Goal: Task Accomplishment & Management: Manage account settings

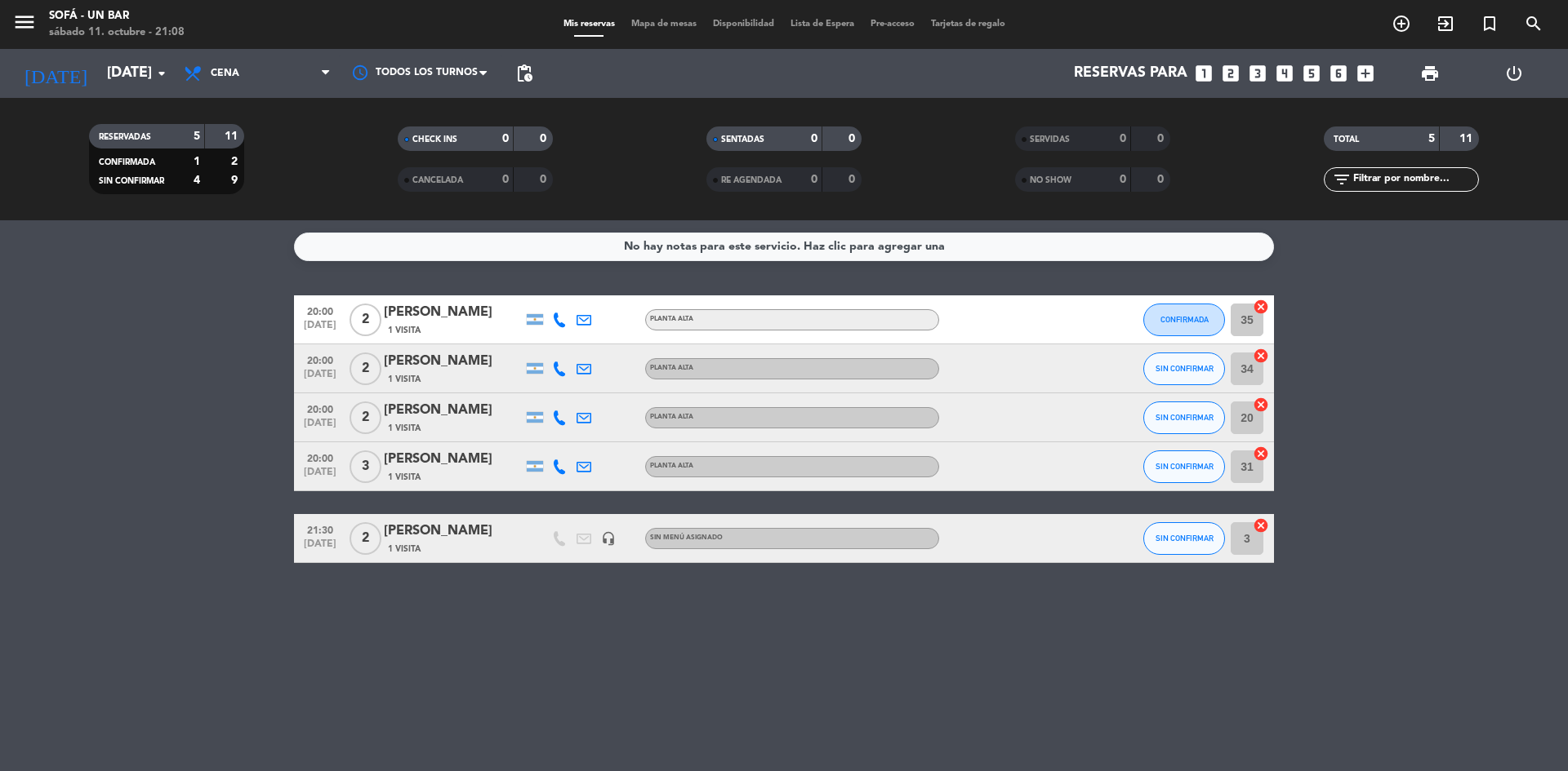
click at [418, 536] on div "[PERSON_NAME]" at bounding box center [453, 531] width 139 height 21
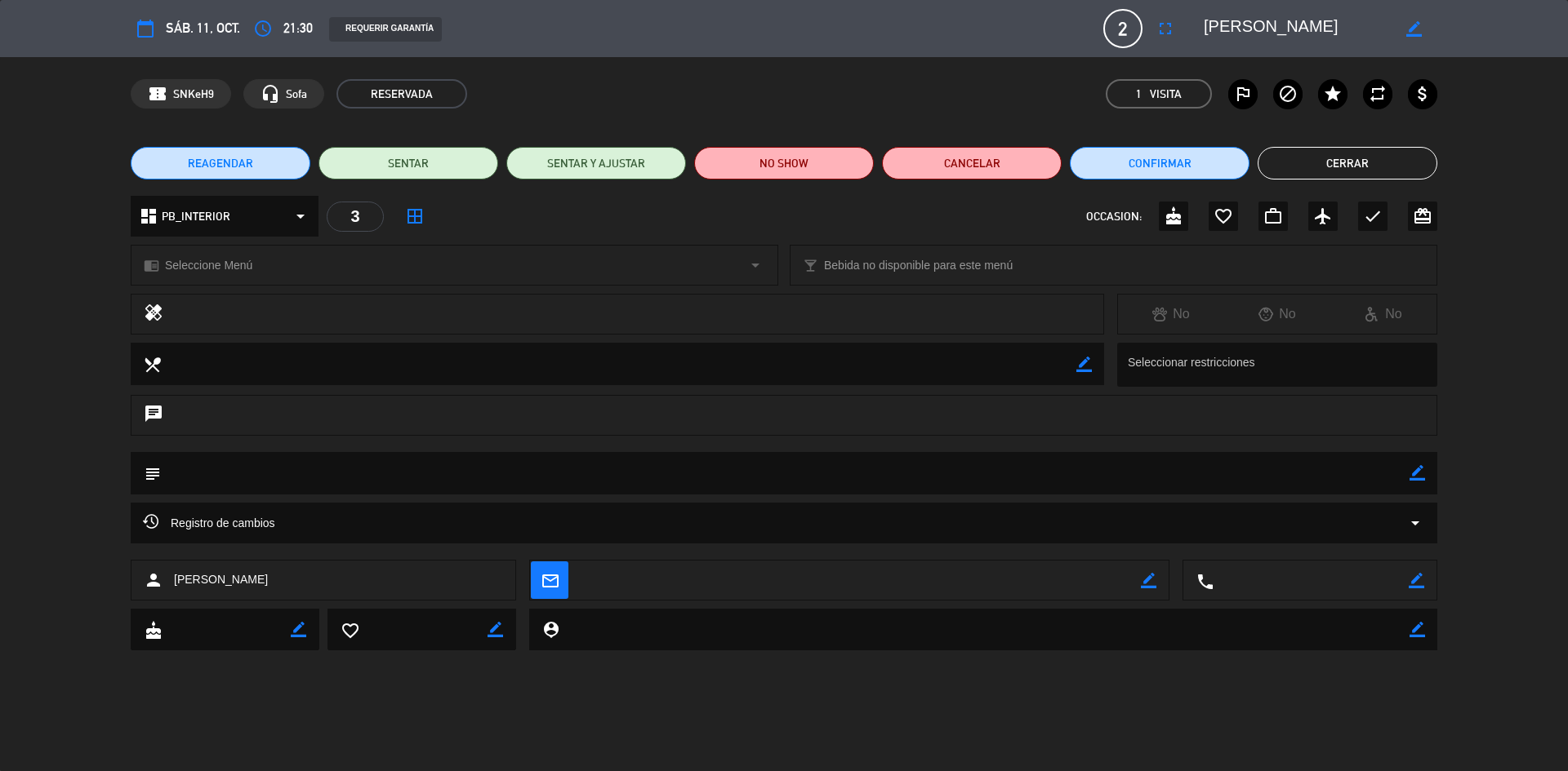
click at [1375, 169] on button "Cerrar" at bounding box center [1347, 163] width 180 height 33
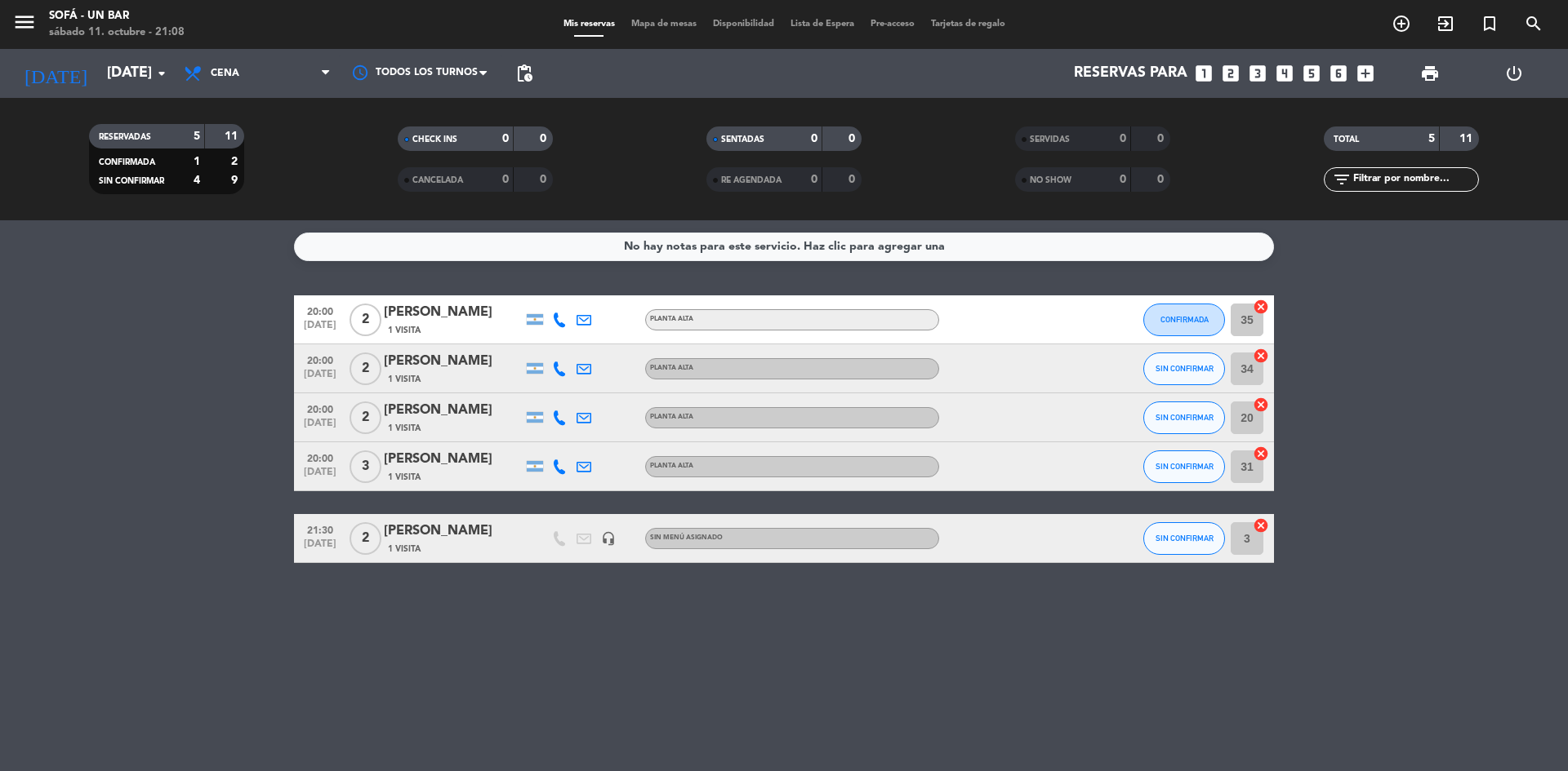
drag, startPoint x: 485, startPoint y: 610, endPoint x: 318, endPoint y: 414, distance: 257.5
click at [340, 447] on div "No hay notas para este servicio. Haz clic para agregar una 20:00 [DATE] 2 [PERS…" at bounding box center [784, 496] width 1568 height 551
click at [241, 359] on bookings-row "20:00 [DATE] 2 [PERSON_NAME] 1 Visita PLANTA ALTA CONFIRMADA 35 cancel 20:00 [D…" at bounding box center [784, 429] width 1568 height 268
drag, startPoint x: 299, startPoint y: 287, endPoint x: 489, endPoint y: 631, distance: 393.0
click at [361, 630] on div "No hay notas para este servicio. Haz clic para agregar una 20:00 [DATE] 2 [PERS…" at bounding box center [784, 496] width 1568 height 551
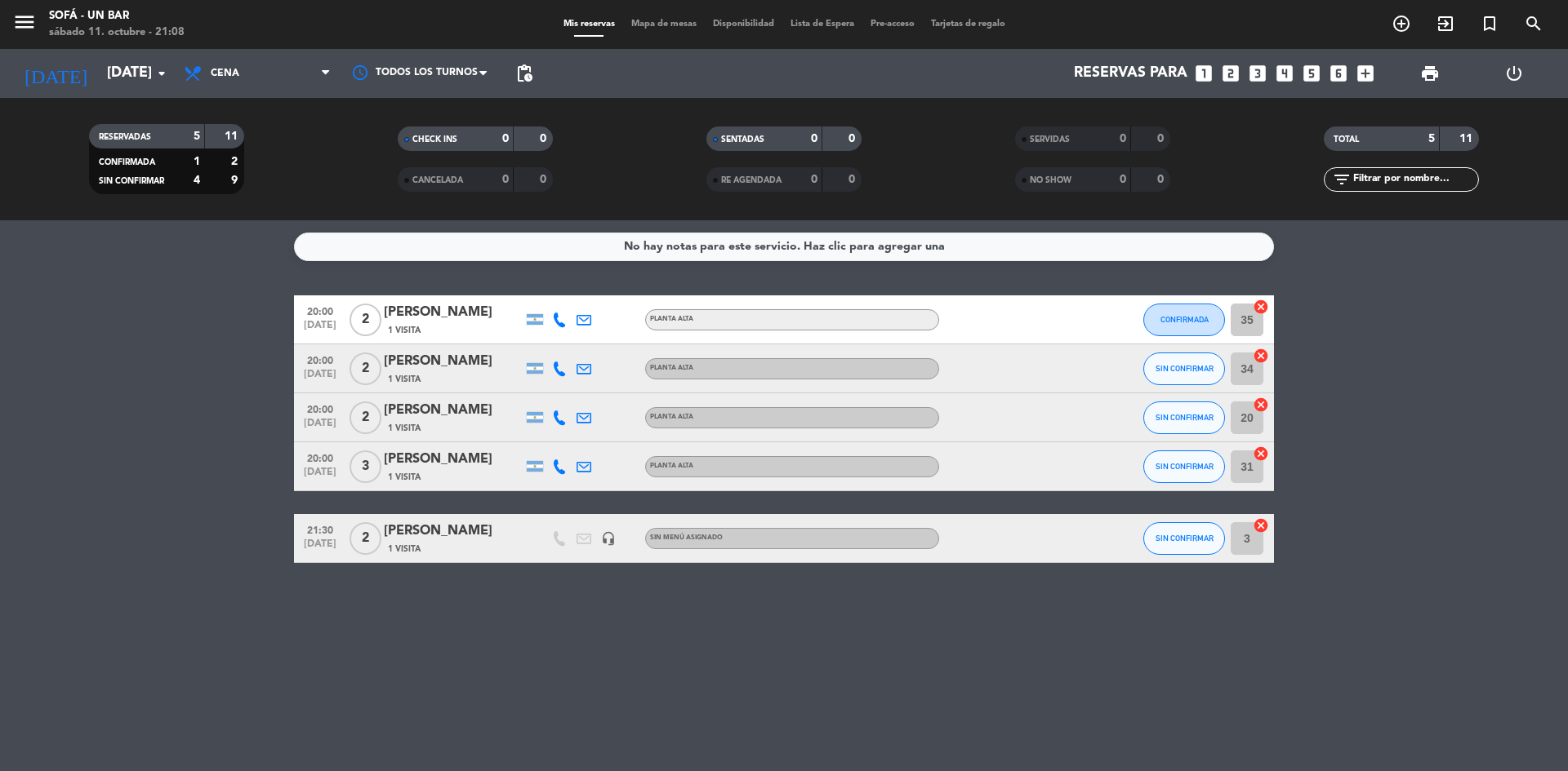
click at [492, 631] on div "No hay notas para este servicio. Haz clic para agregar una 20:00 [DATE] 2 [PERS…" at bounding box center [784, 496] width 1568 height 551
drag, startPoint x: 289, startPoint y: 217, endPoint x: 940, endPoint y: 261, distance: 652.5
click at [940, 261] on ng-component "menu SOFÁ - un bar [DATE] 11. octubre - 21:09 Mis reservas Mapa de mesas Dispon…" at bounding box center [784, 386] width 1568 height 771
drag, startPoint x: 1017, startPoint y: 256, endPoint x: 587, endPoint y: 230, distance: 430.8
click at [587, 230] on div "No hay notas para este servicio. Haz clic para agregar una 20:00 [DATE] 2 [PERS…" at bounding box center [784, 496] width 1568 height 551
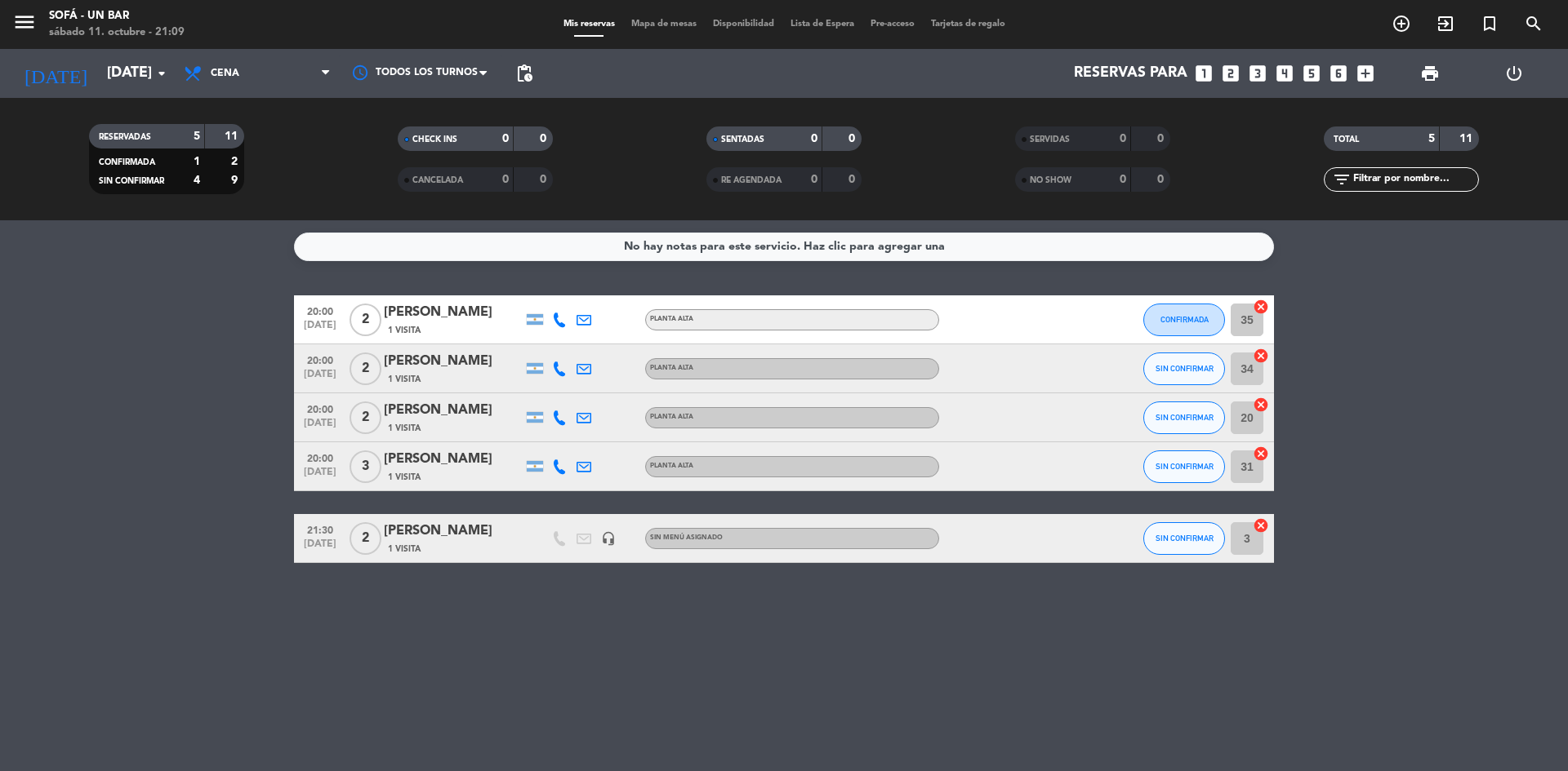
click at [604, 255] on div "No hay notas para este servicio. Haz clic para agregar una" at bounding box center [783, 247] width 980 height 28
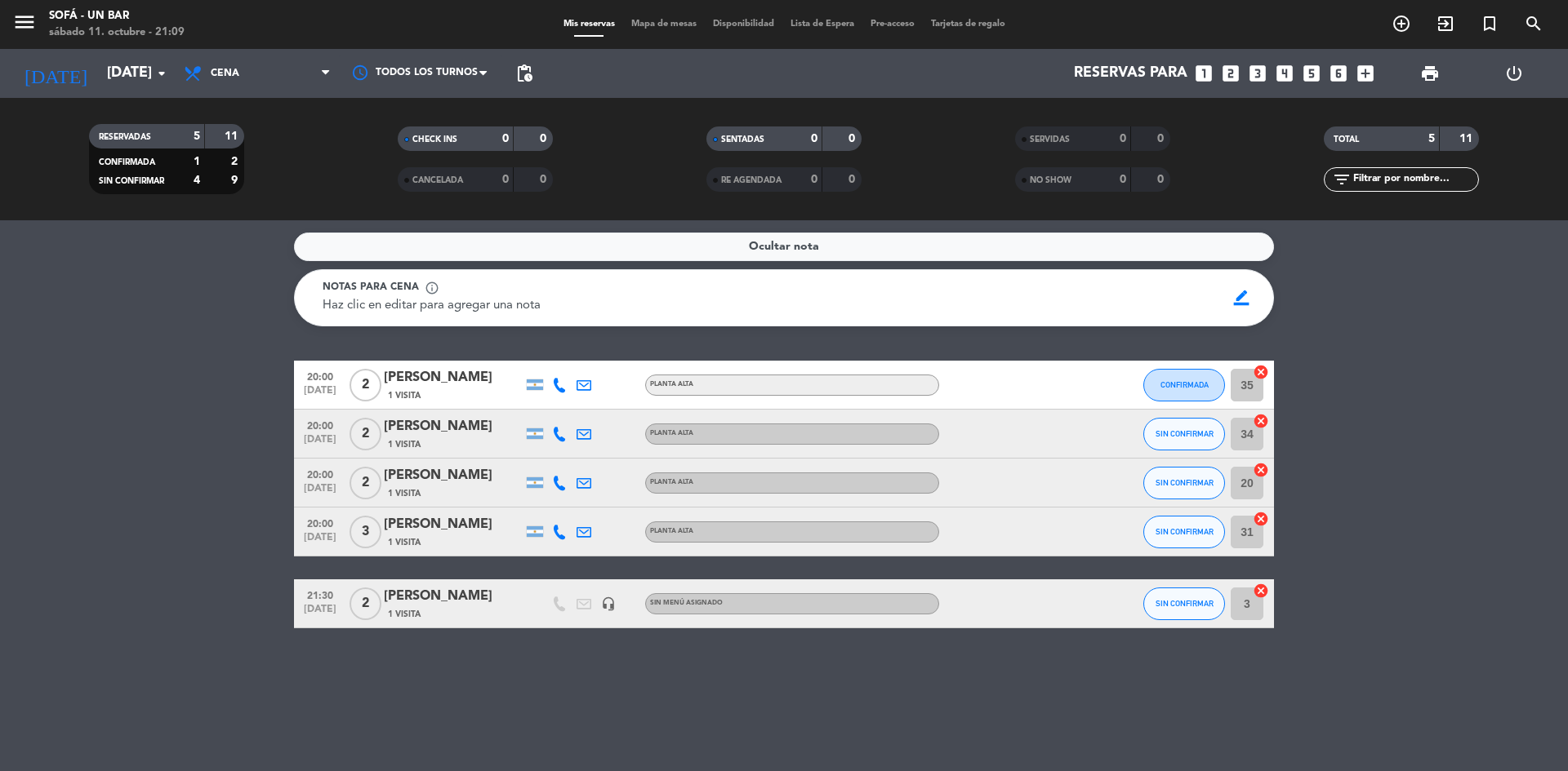
click at [585, 243] on div "Ocultar nota" at bounding box center [783, 247] width 980 height 28
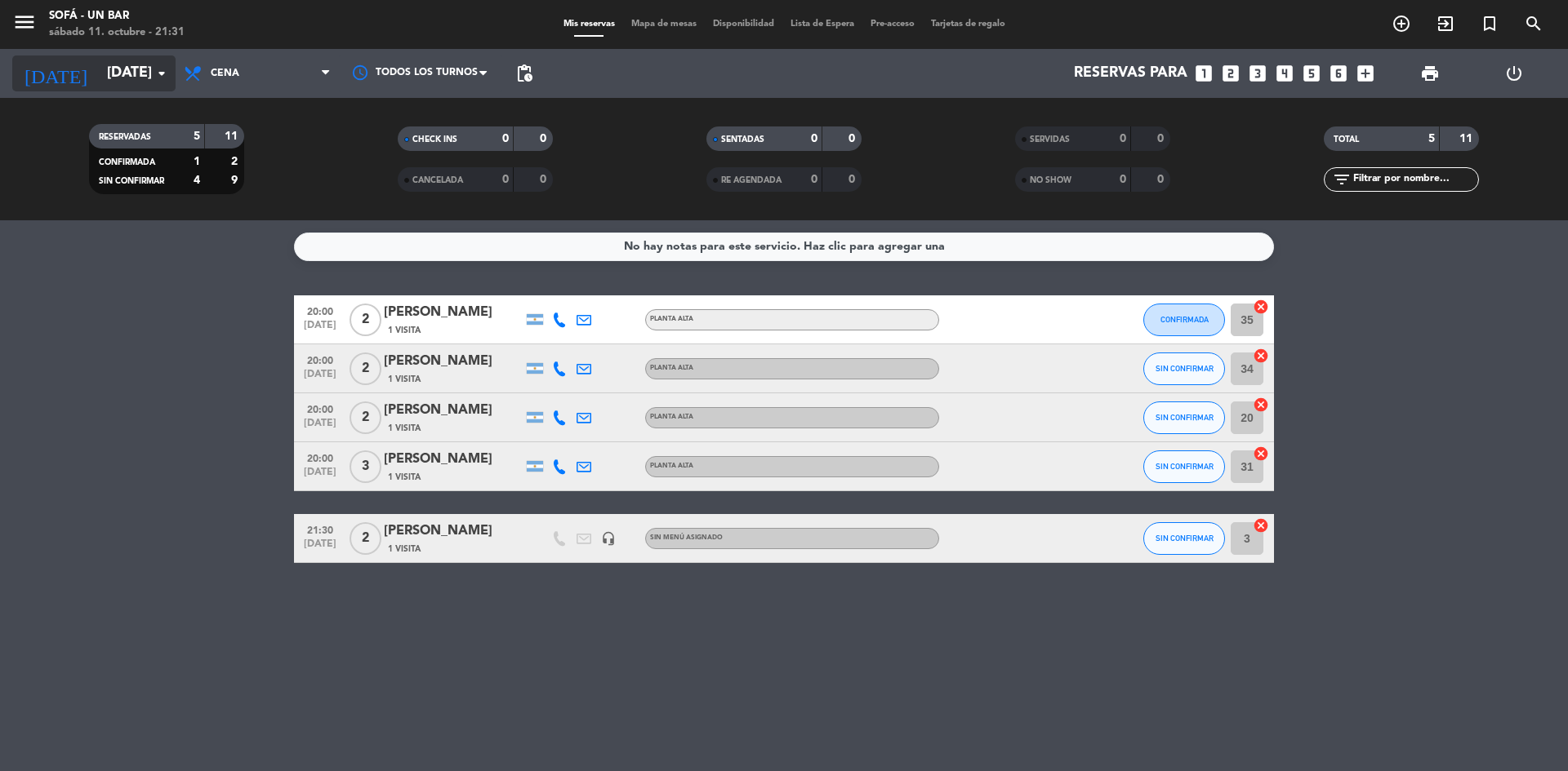
click at [118, 81] on input "[DATE]" at bounding box center [193, 73] width 189 height 33
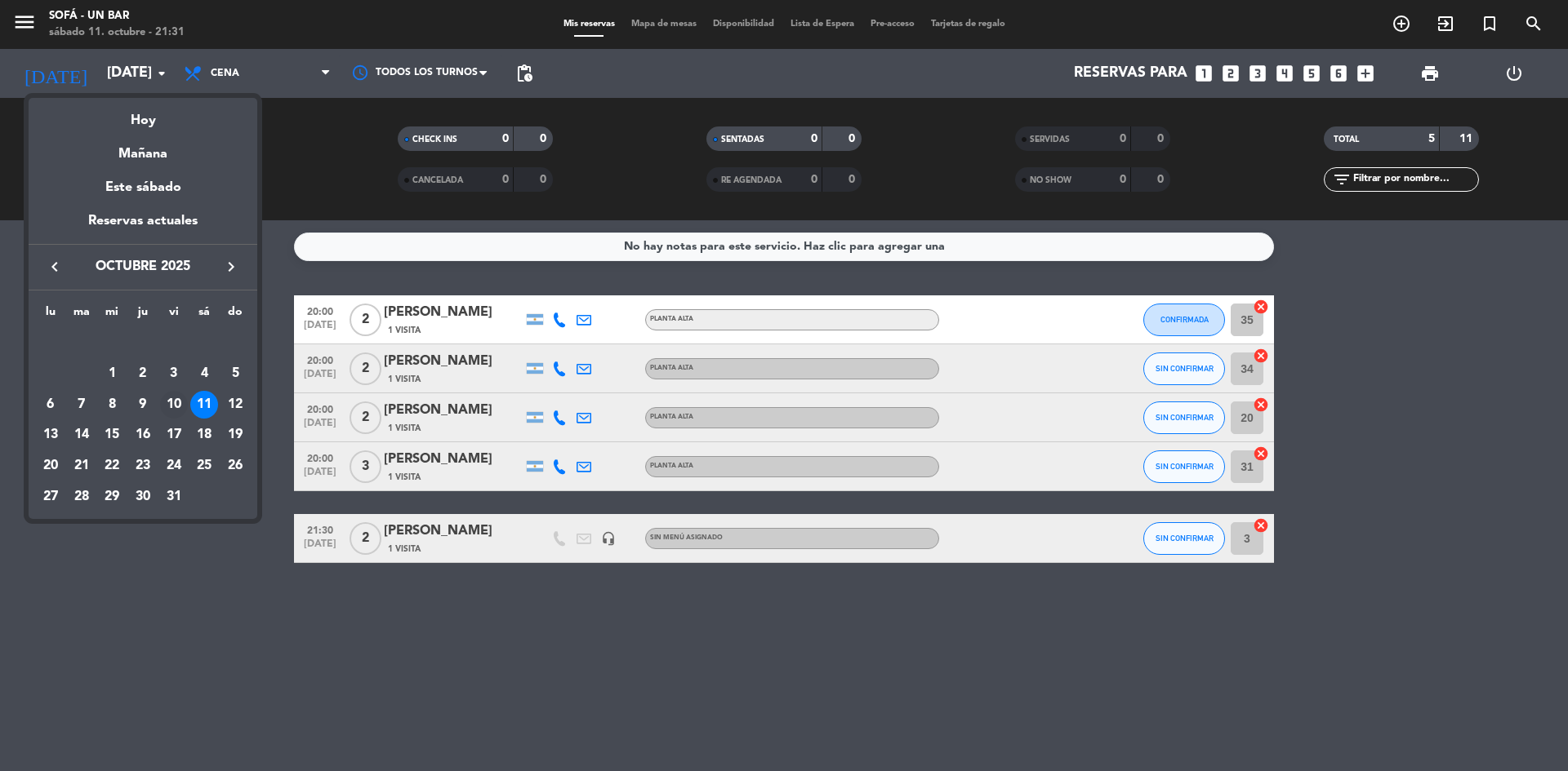
click at [172, 411] on div "10" at bounding box center [173, 404] width 28 height 28
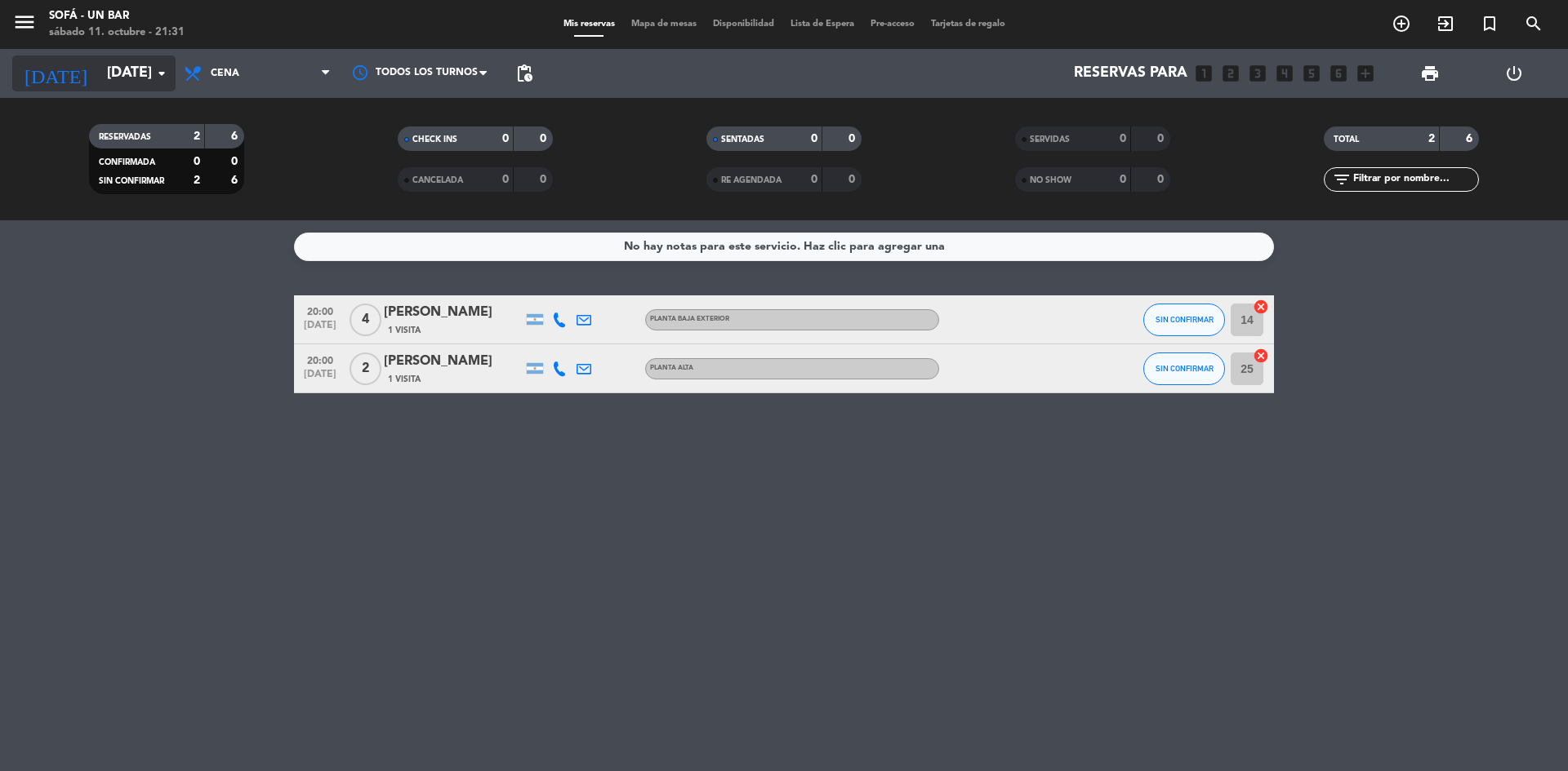
click at [161, 70] on icon "arrow_drop_down" at bounding box center [161, 73] width 19 height 19
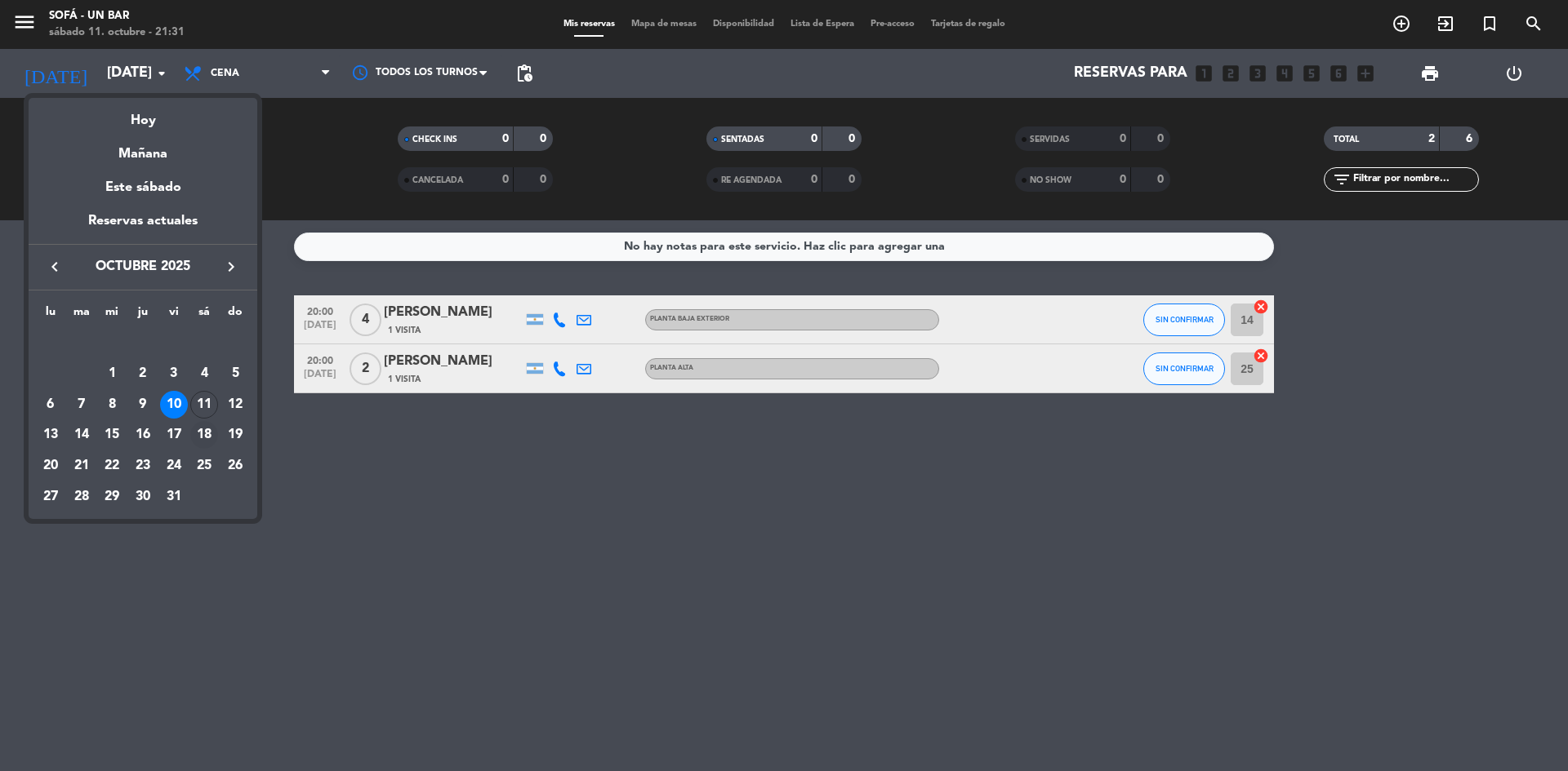
click at [201, 435] on div "18" at bounding box center [203, 435] width 28 height 28
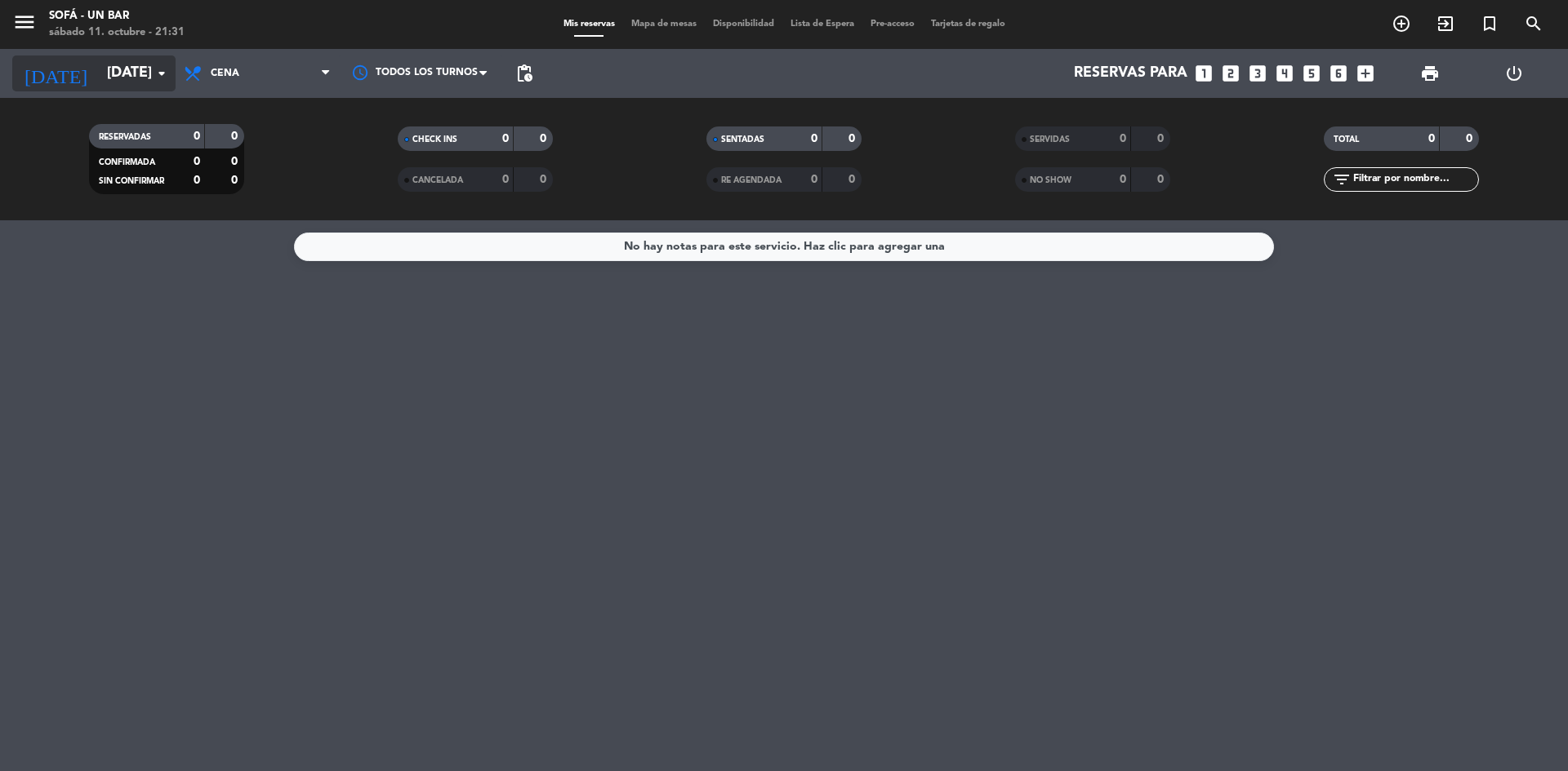
click at [110, 84] on input "[DATE]" at bounding box center [193, 73] width 189 height 33
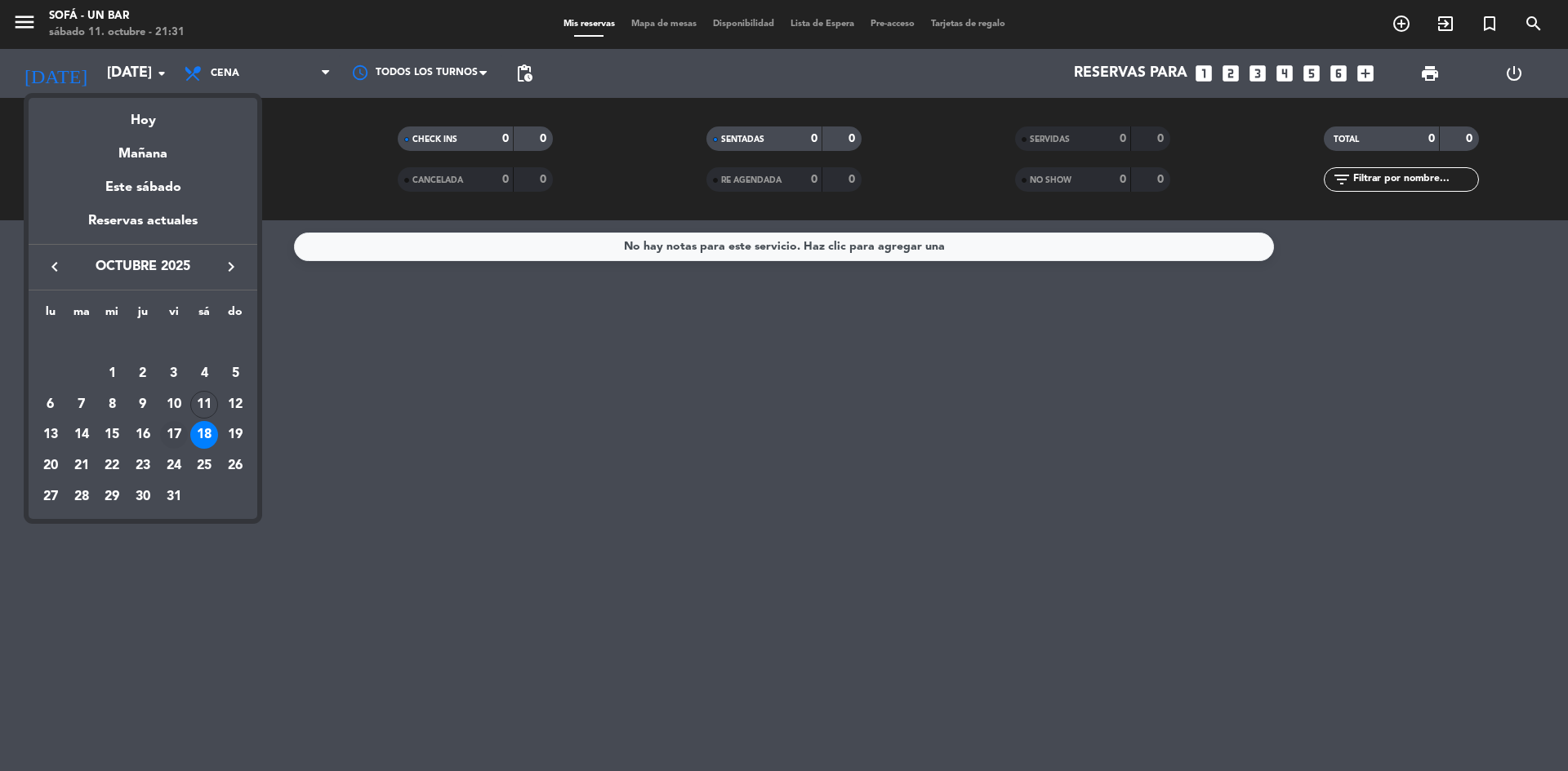
click at [172, 437] on div "17" at bounding box center [173, 435] width 28 height 28
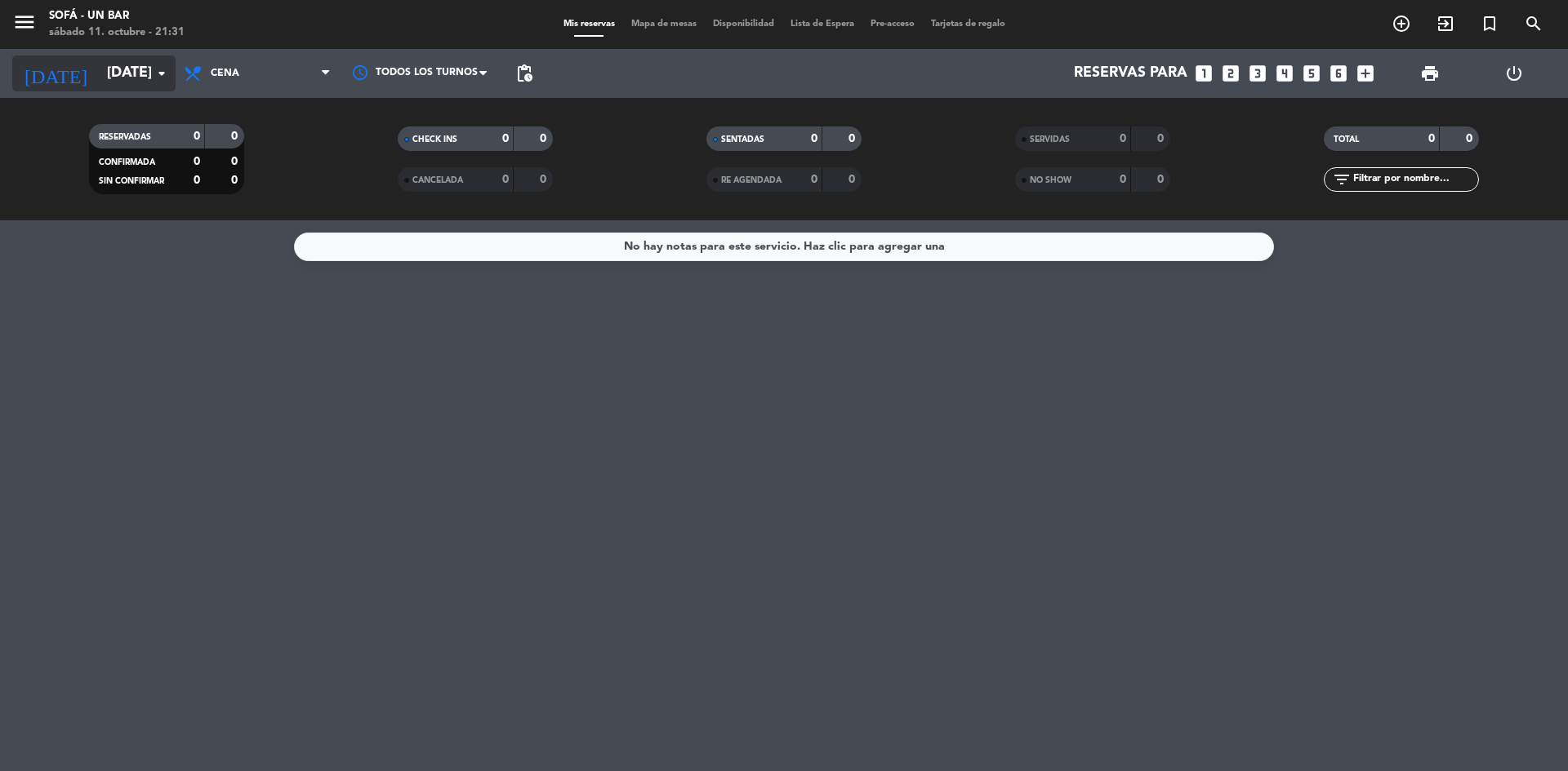
click at [141, 70] on input "[DATE]" at bounding box center [193, 73] width 189 height 33
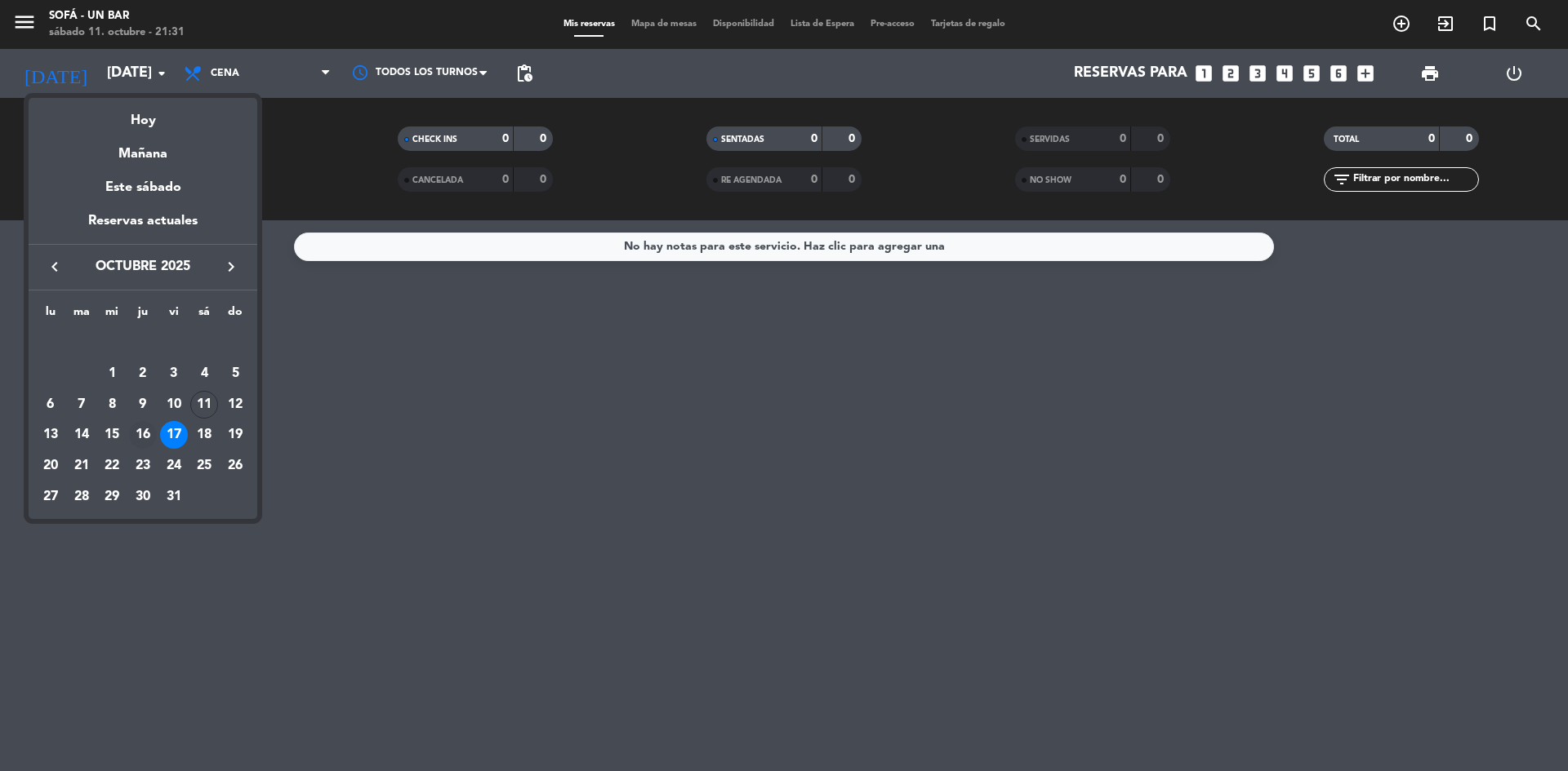
click at [141, 443] on div "16" at bounding box center [142, 435] width 28 height 28
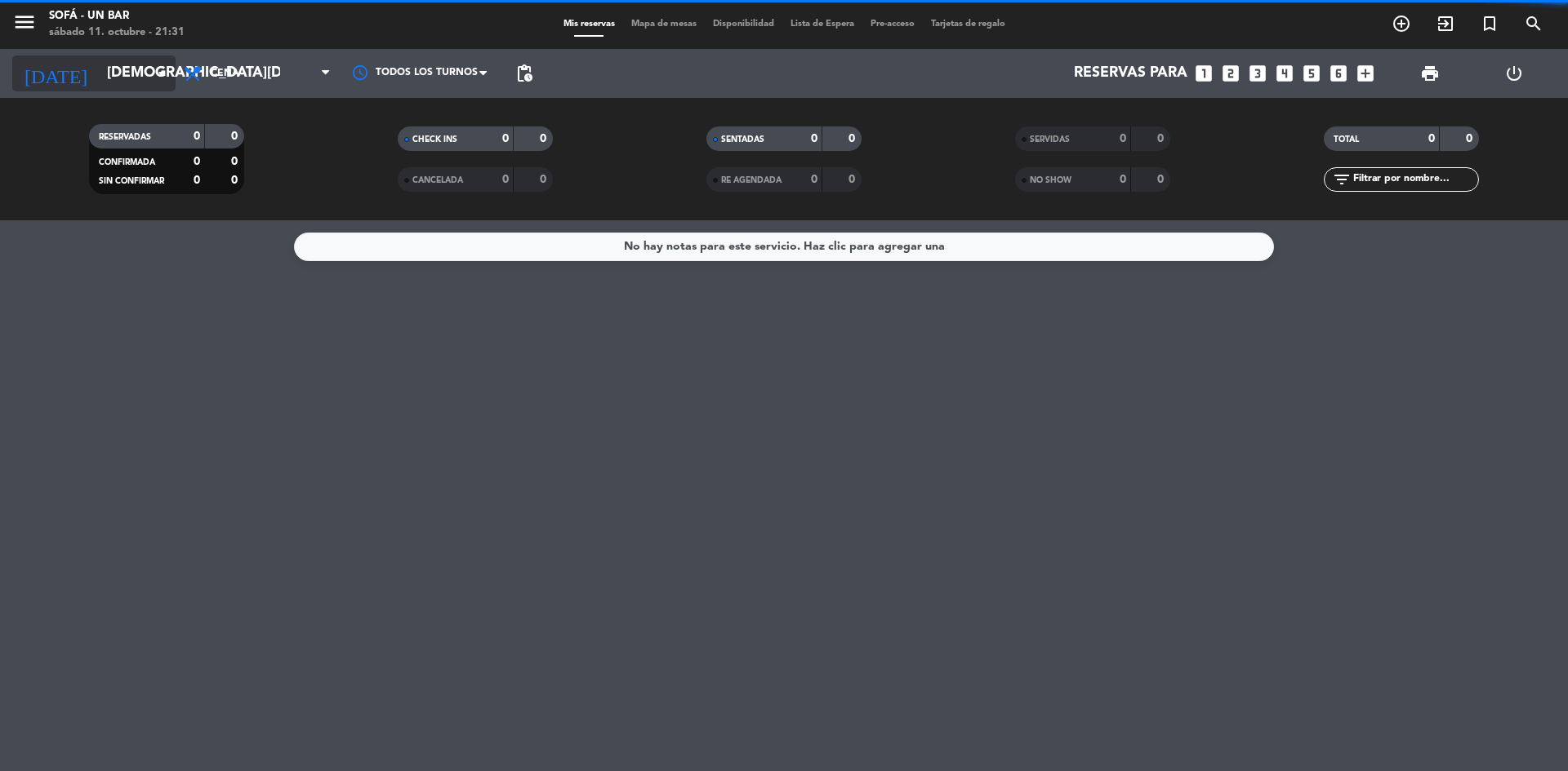
click at [100, 67] on input "[DEMOGRAPHIC_DATA][DATE]" at bounding box center [193, 73] width 189 height 33
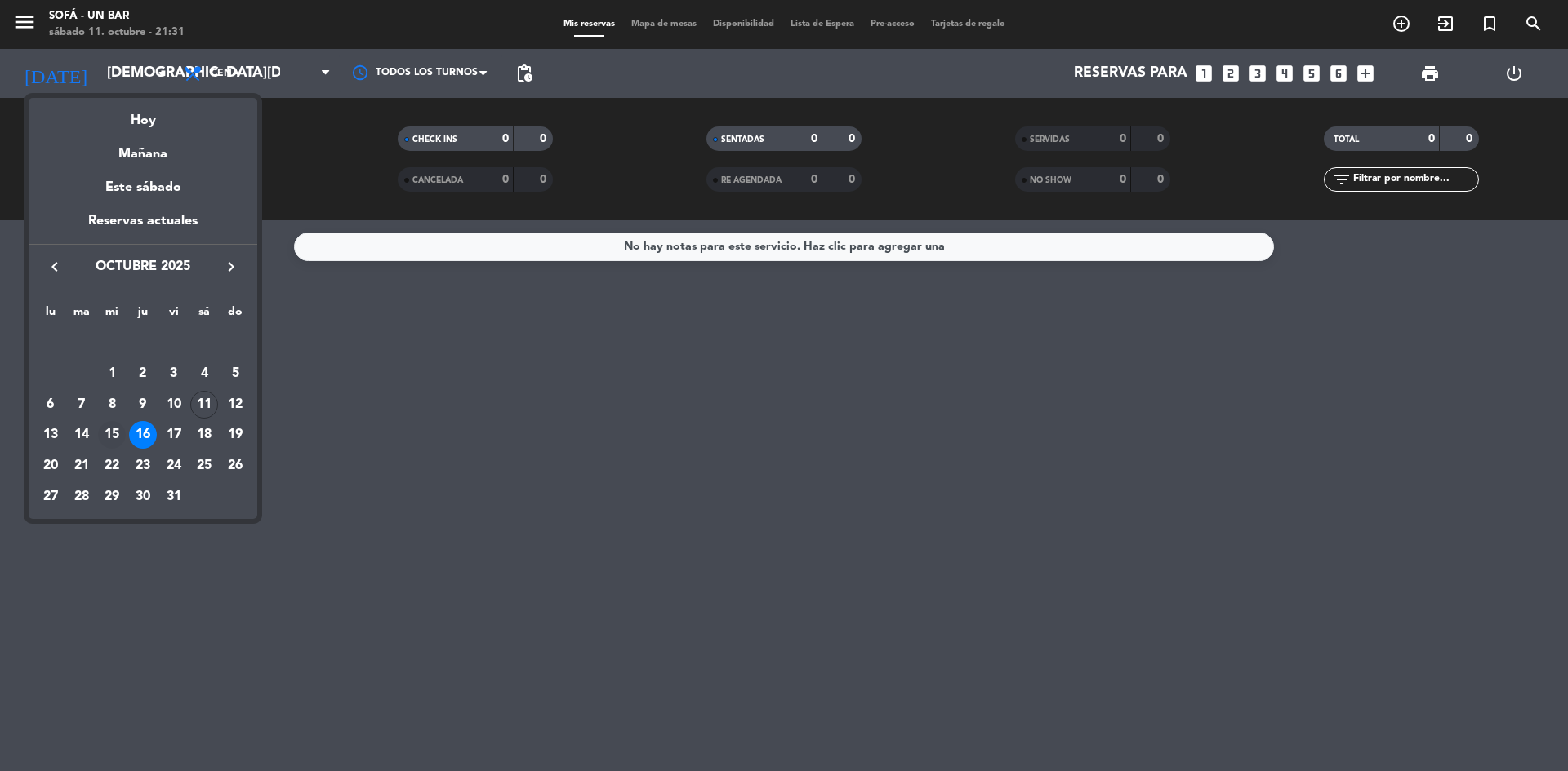
click at [110, 429] on div "15" at bounding box center [111, 435] width 28 height 28
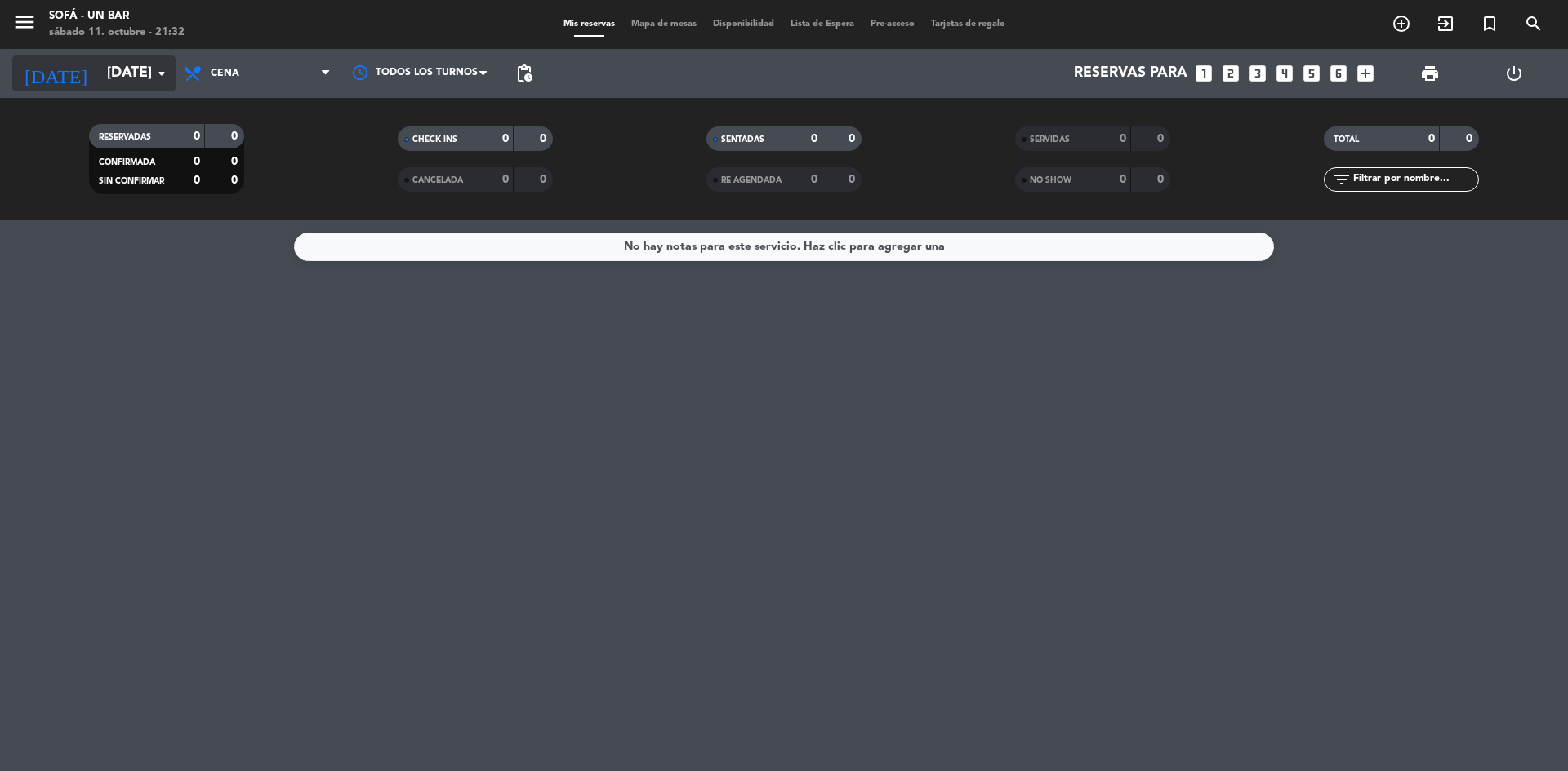
click at [106, 74] on input "[DATE]" at bounding box center [193, 73] width 189 height 33
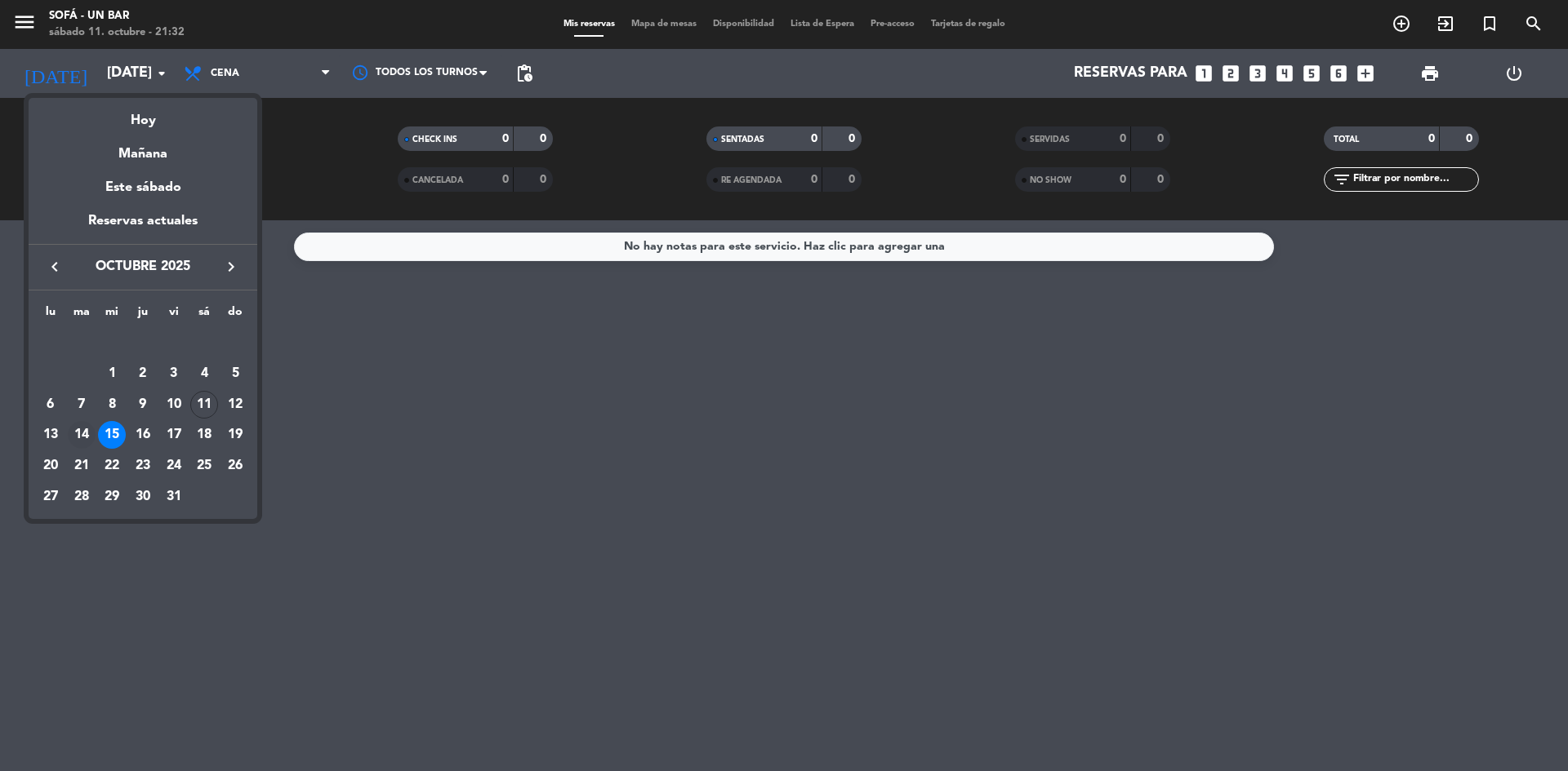
click at [76, 430] on div "14" at bounding box center [81, 435] width 28 height 28
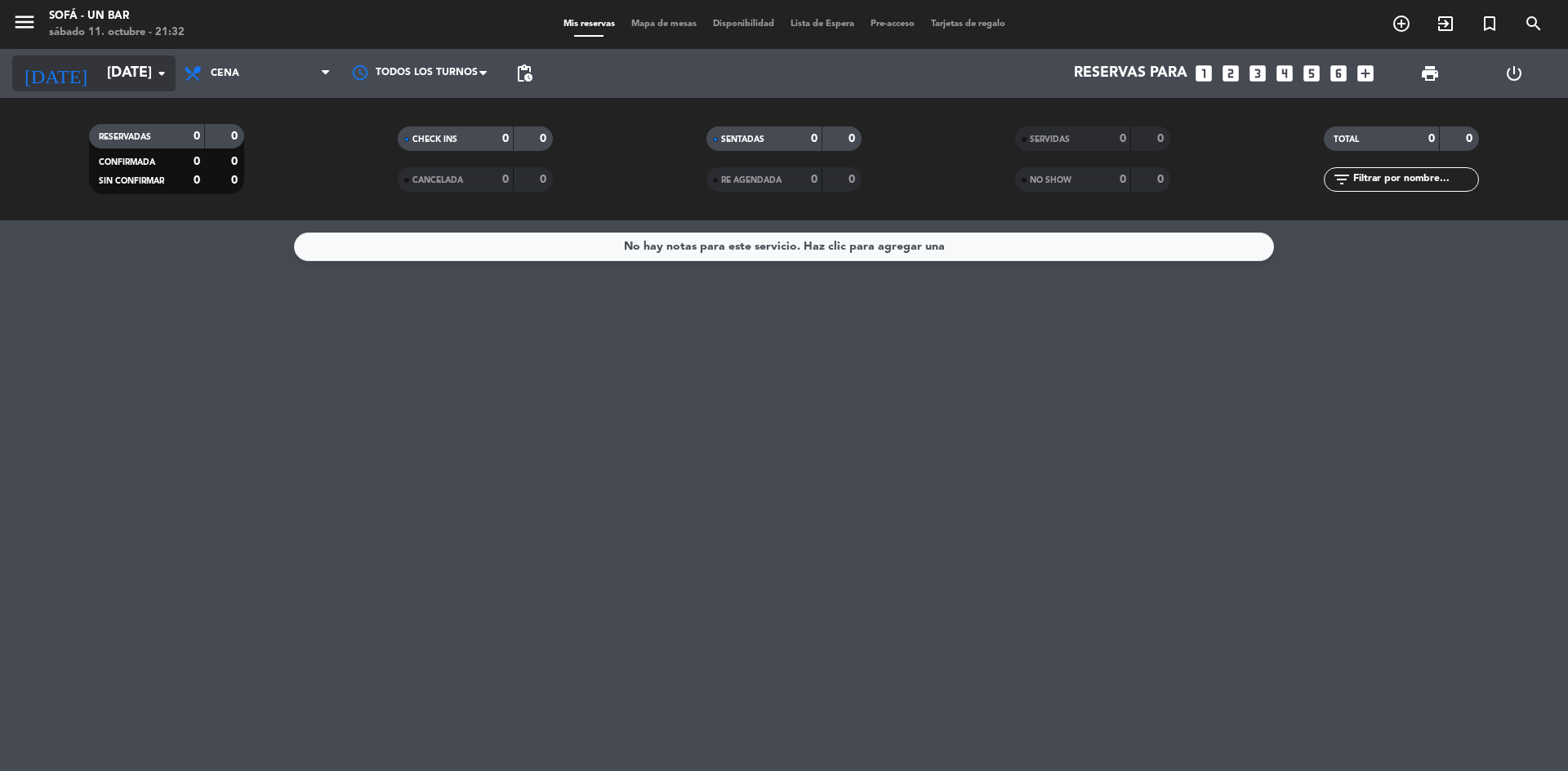
click at [127, 67] on input "[DATE]" at bounding box center [193, 73] width 189 height 33
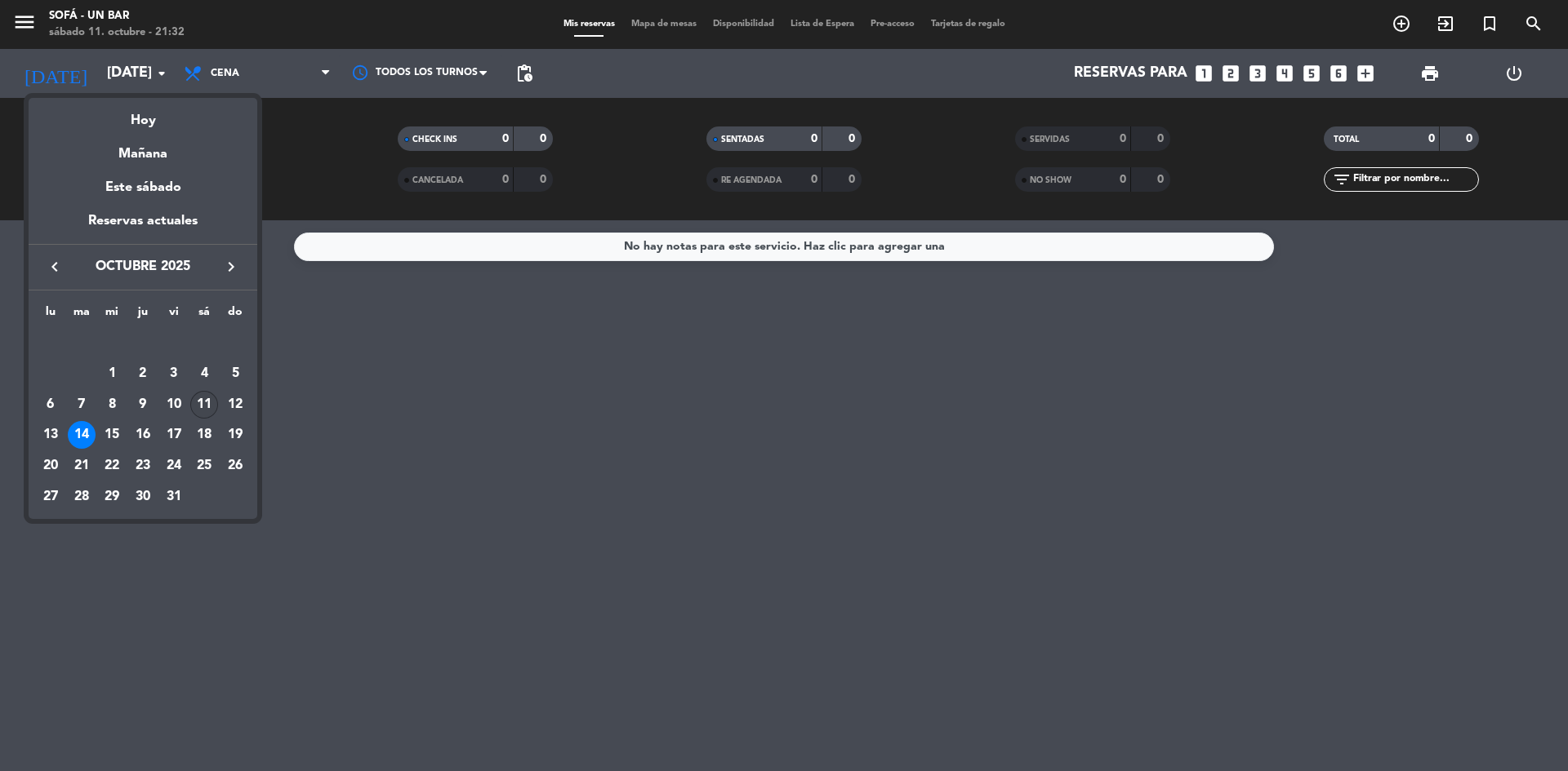
click at [202, 399] on div "11" at bounding box center [203, 404] width 28 height 28
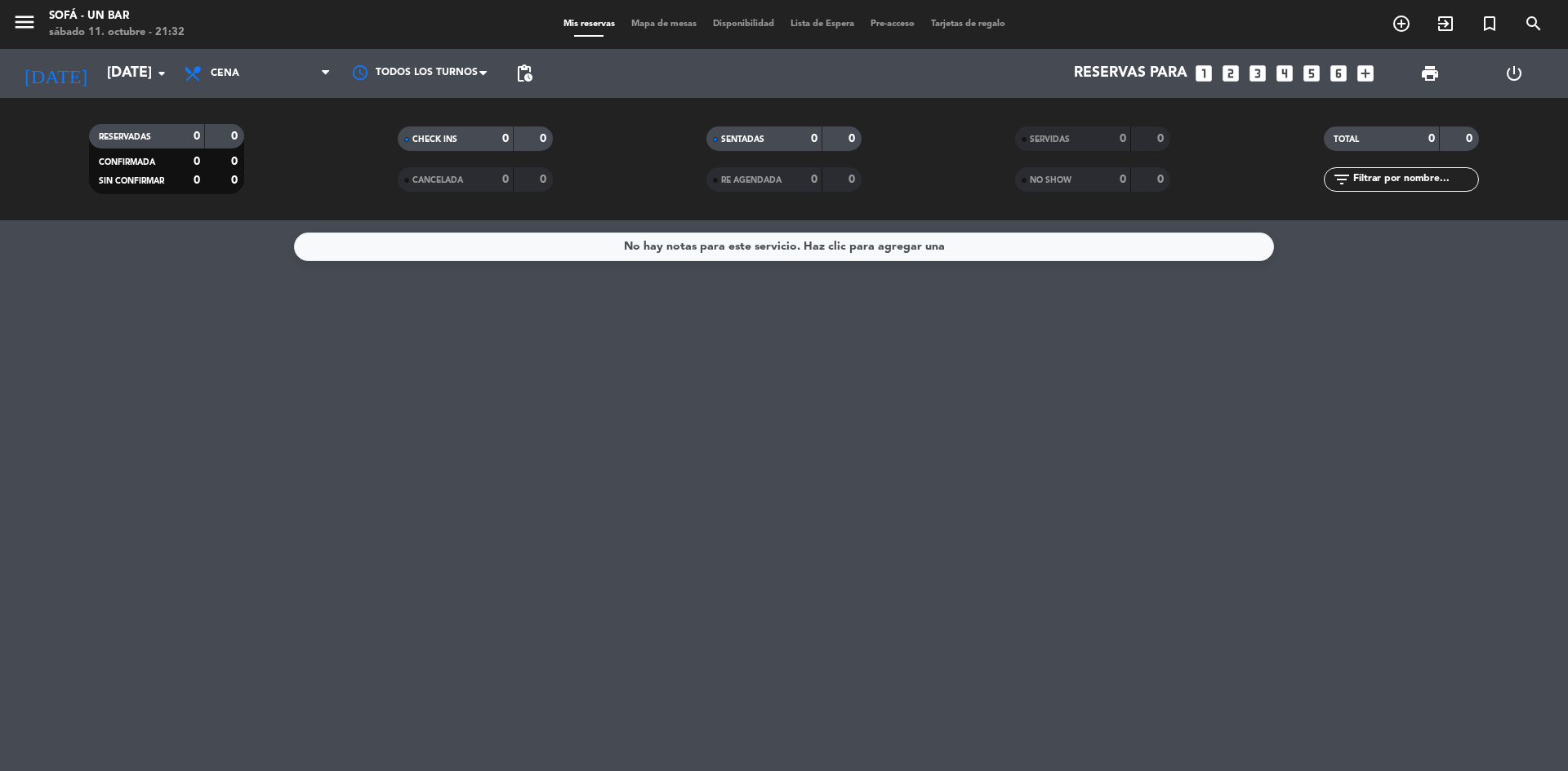
type input "[DATE]"
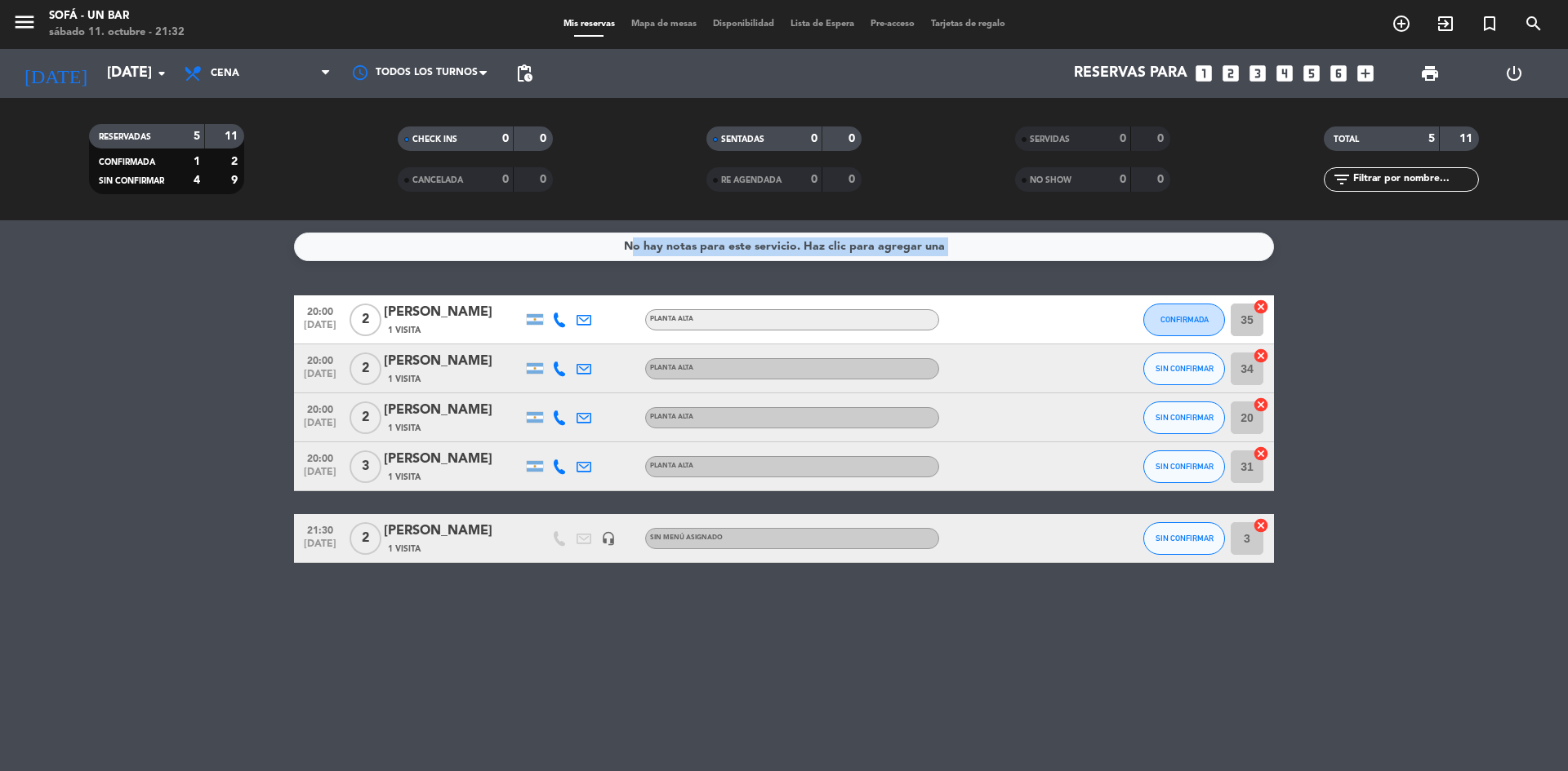
drag, startPoint x: 957, startPoint y: 258, endPoint x: 592, endPoint y: 224, distance: 366.6
click at [592, 224] on div "No hay notas para este servicio. Haz clic para agregar una 20:00 [DATE] 2 [PERS…" at bounding box center [784, 496] width 1568 height 551
click at [707, 274] on div "No hay notas para este servicio. Haz clic para agregar una 20:00 [DATE] 2 [PERS…" at bounding box center [784, 496] width 1568 height 551
